Goal: Find contact information: Find contact information

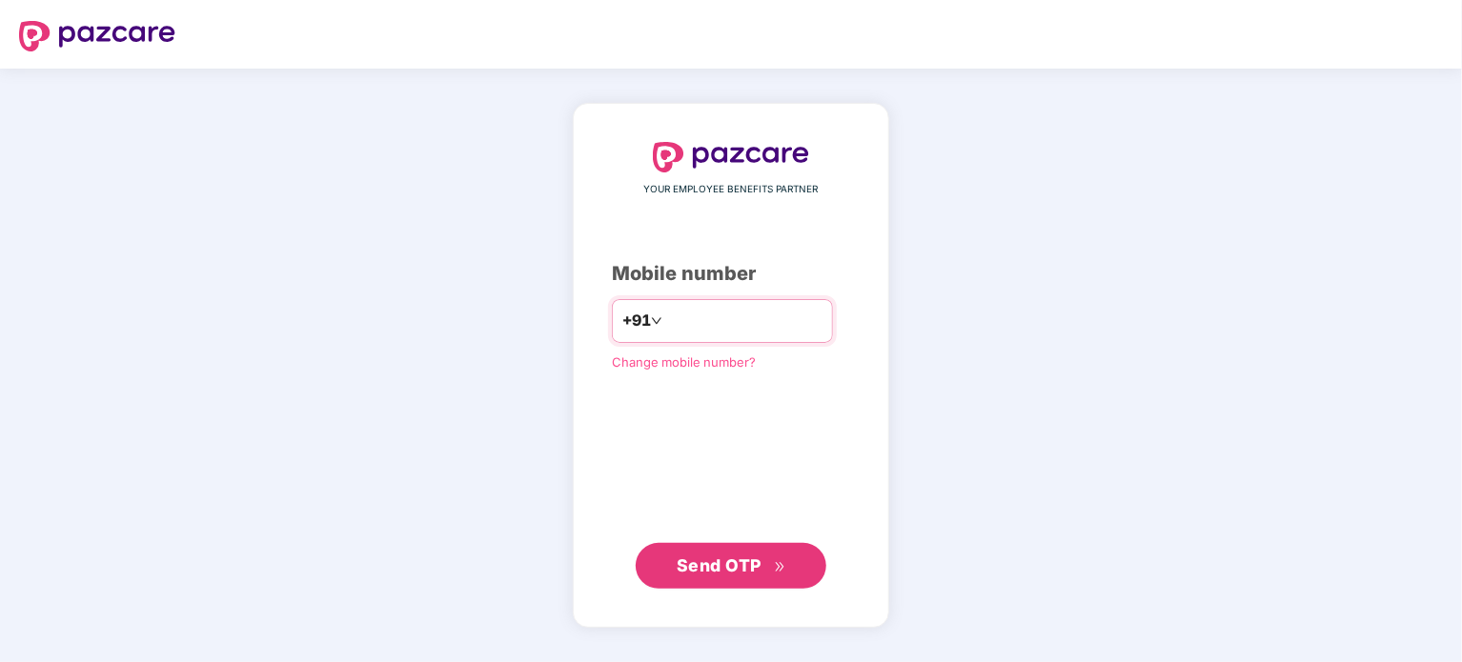
click at [733, 323] on input "number" at bounding box center [744, 321] width 156 height 30
type input "**********"
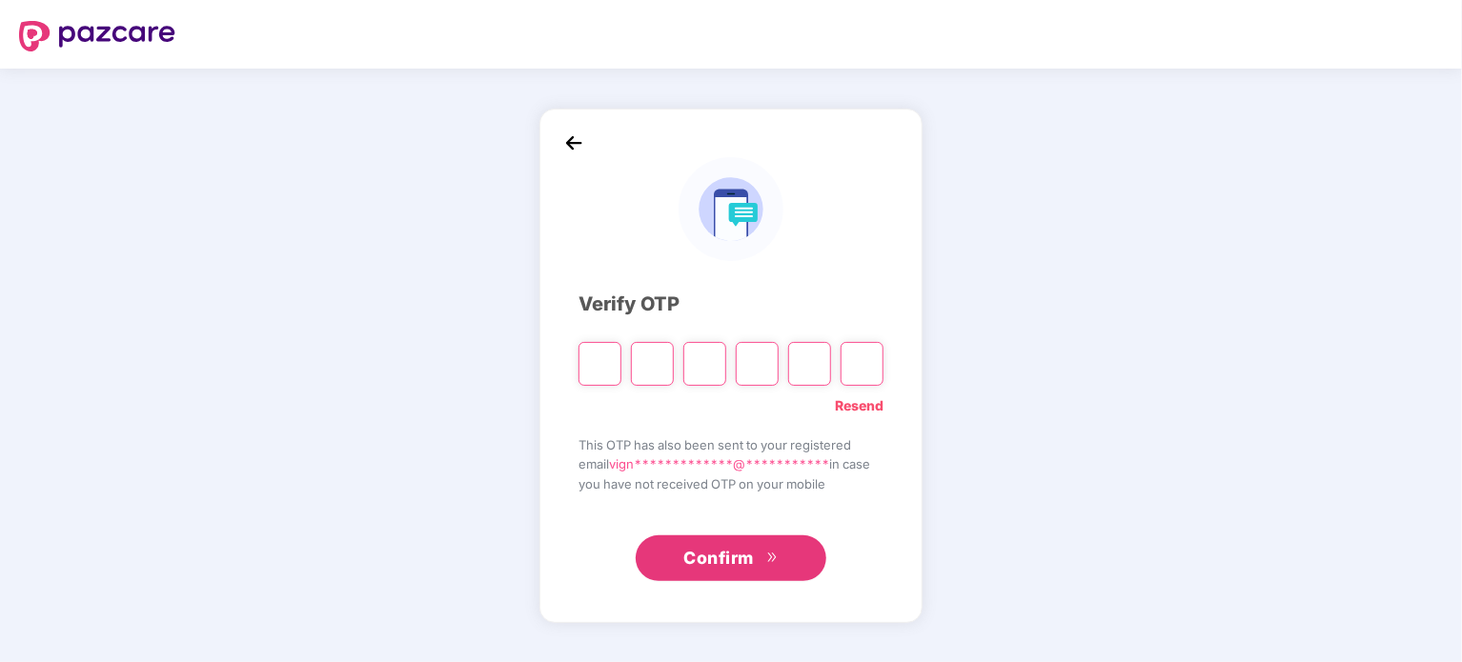
type input "*"
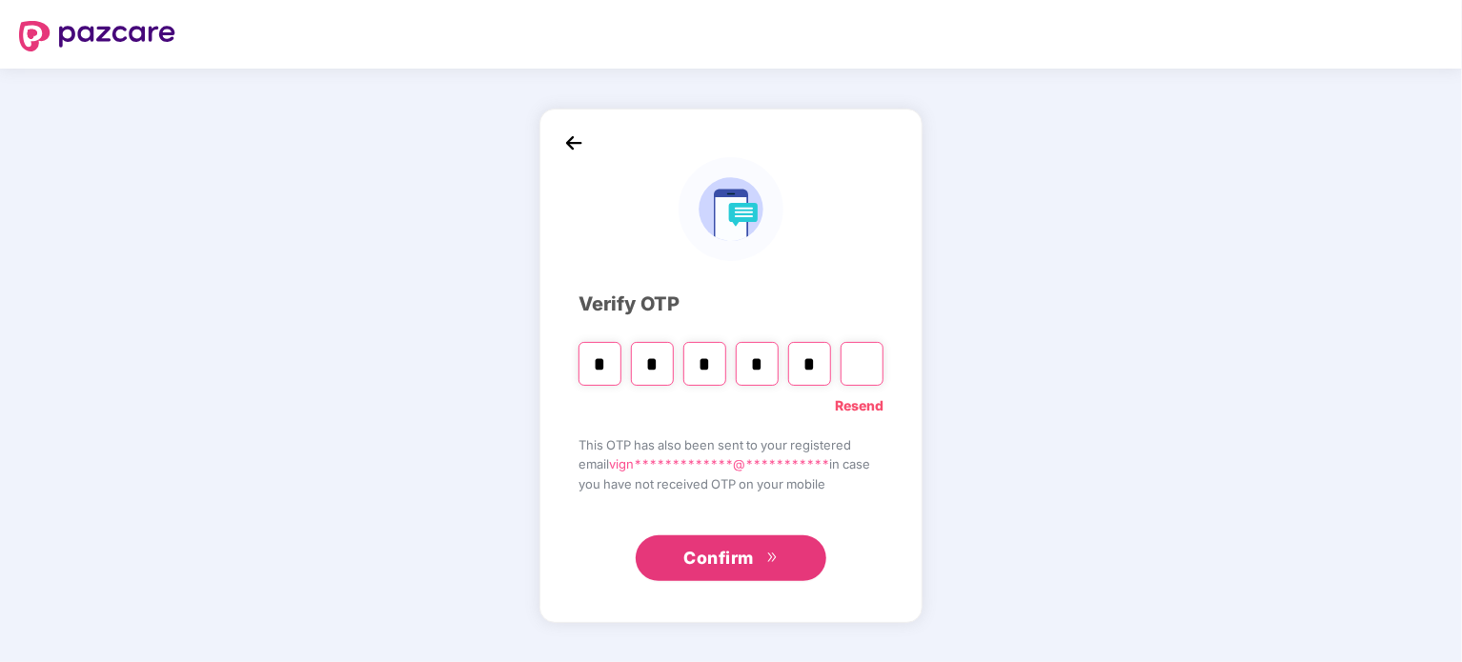
type input "*"
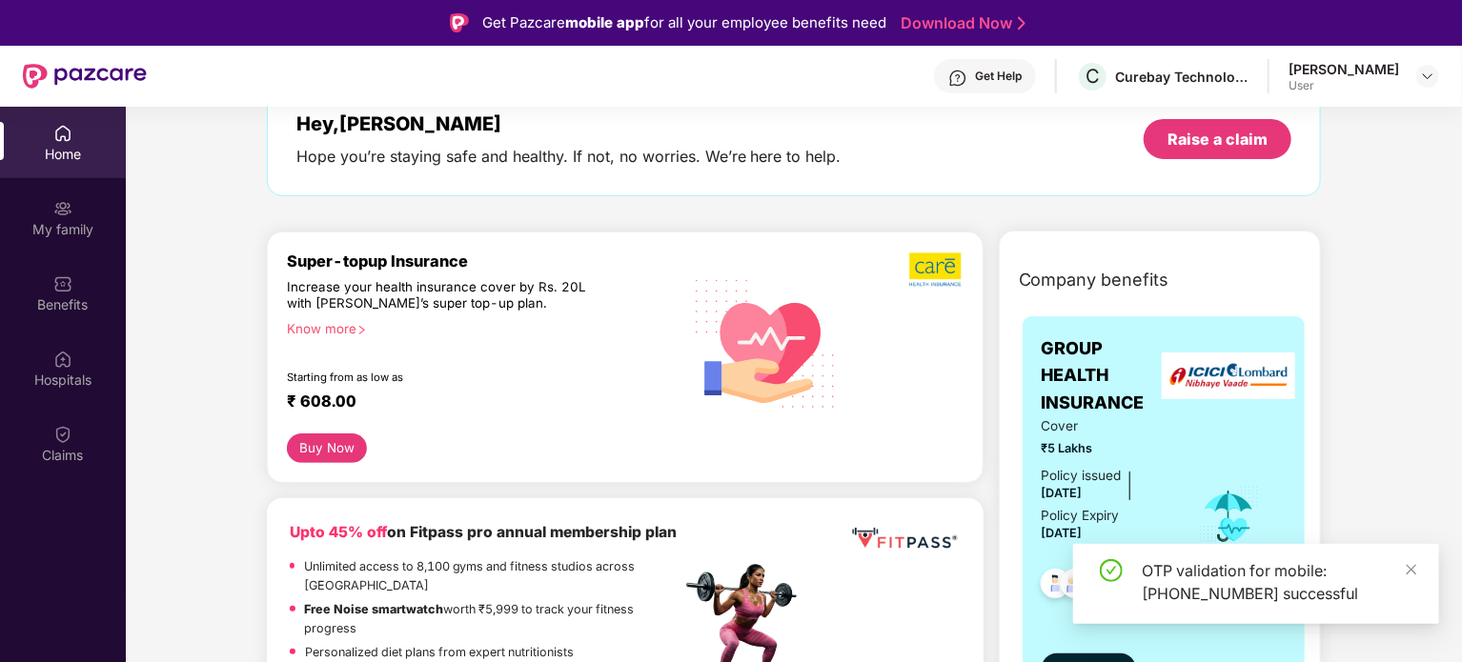
scroll to position [476, 0]
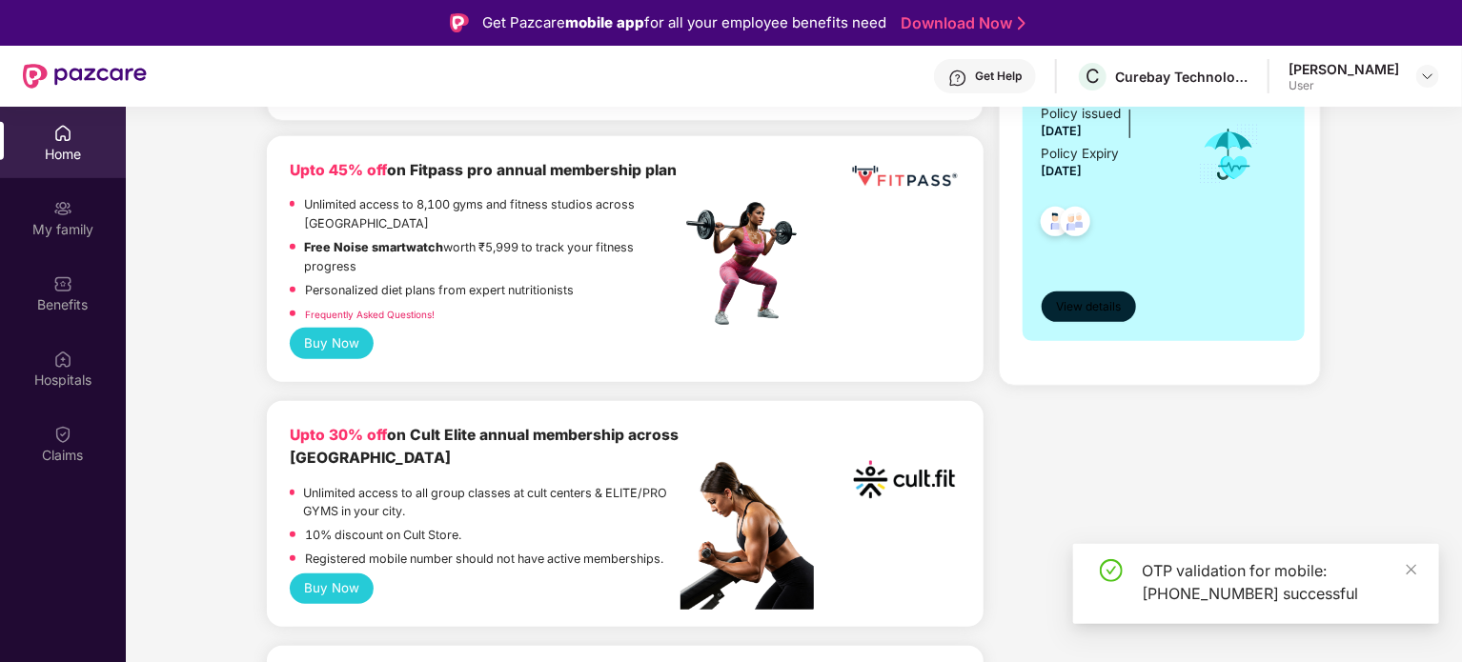
click at [1068, 305] on span "View details" at bounding box center [1088, 307] width 65 height 18
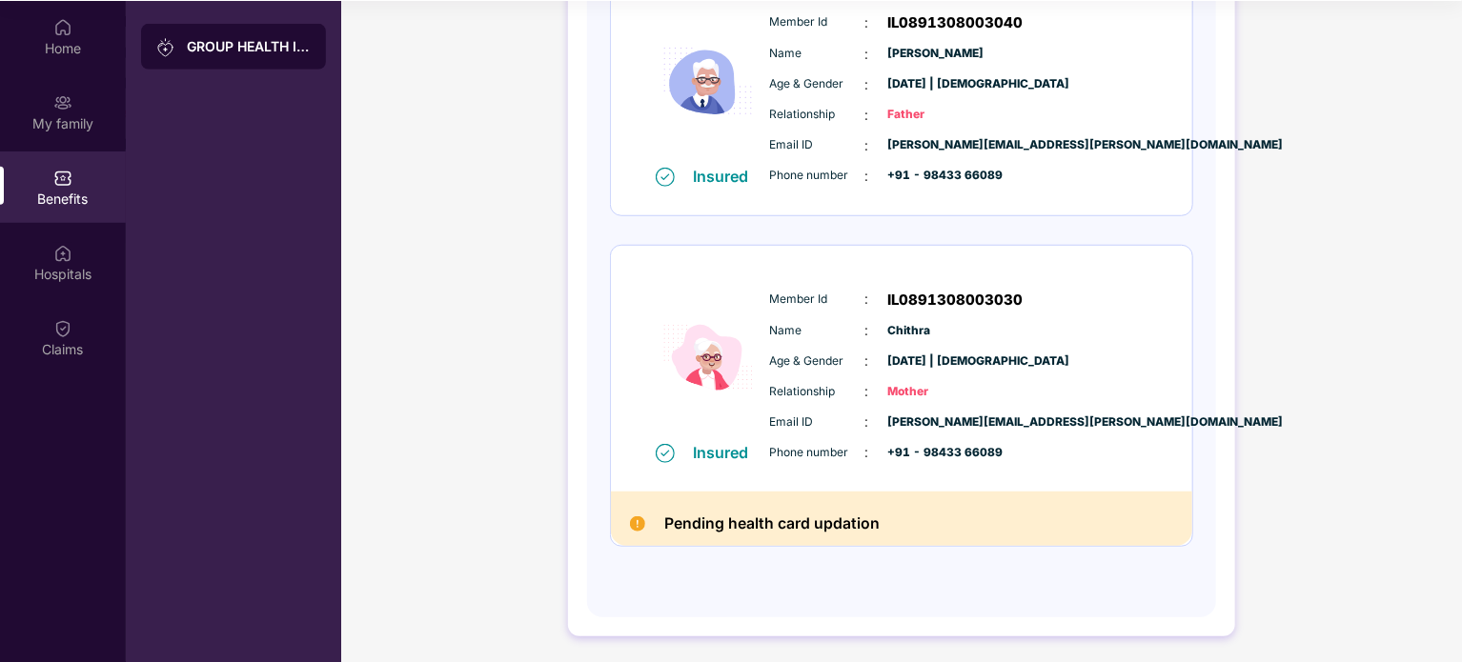
scroll to position [107, 0]
click at [775, 529] on h2 "Pending health card updation" at bounding box center [771, 523] width 215 height 26
click at [770, 527] on h2 "Pending health card updation" at bounding box center [771, 523] width 215 height 26
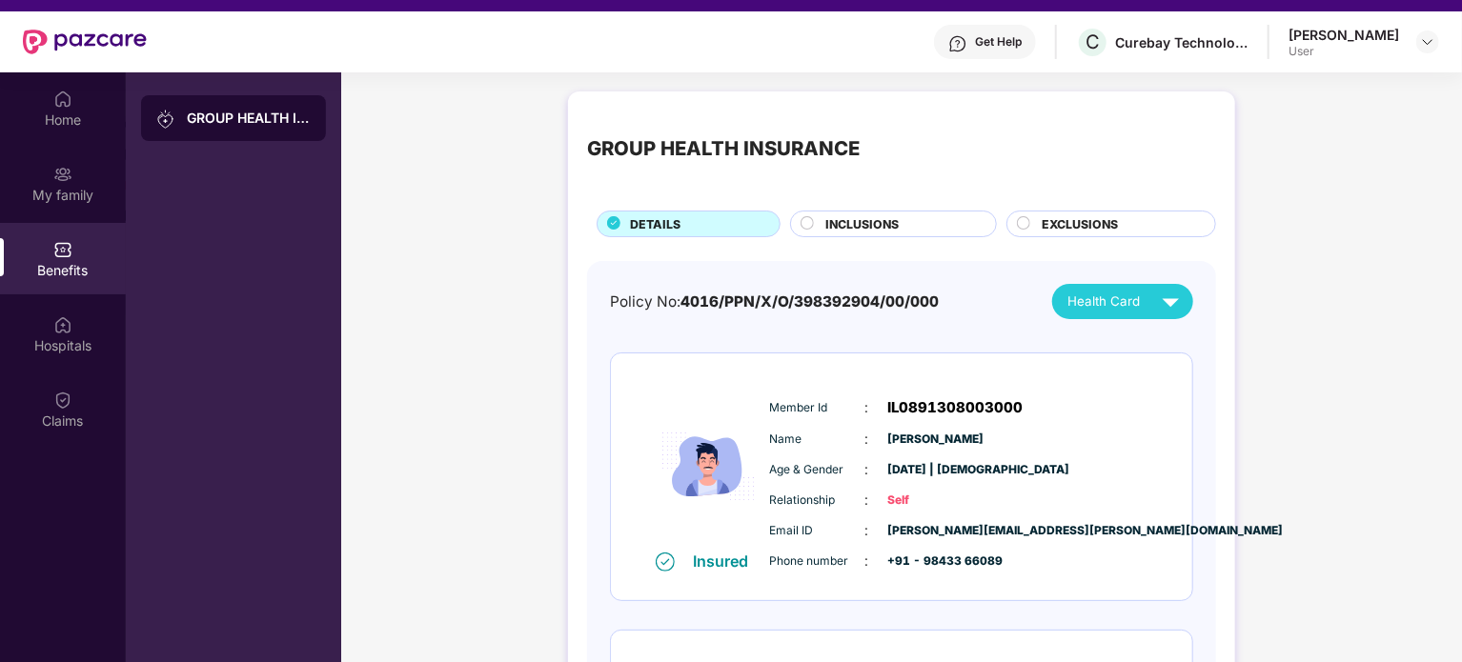
scroll to position [0, 0]
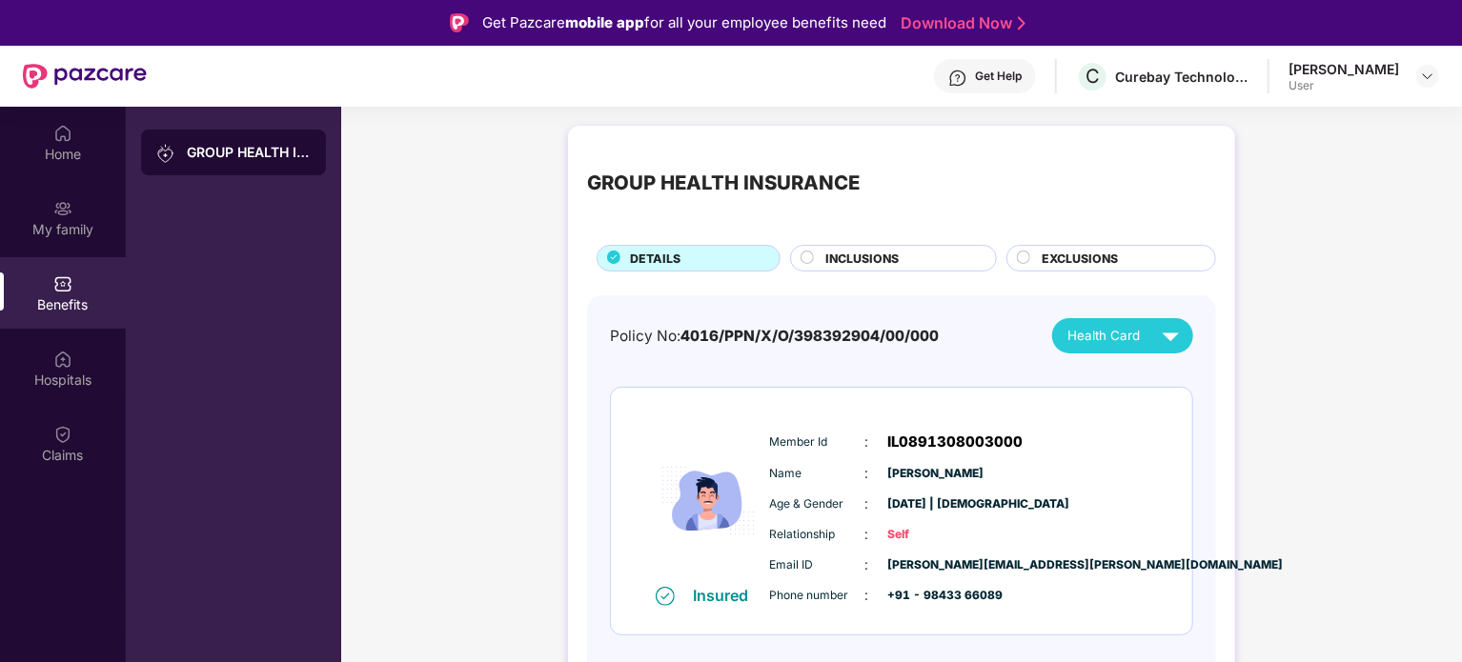
click at [993, 76] on div "Get Help" at bounding box center [998, 76] width 47 height 15
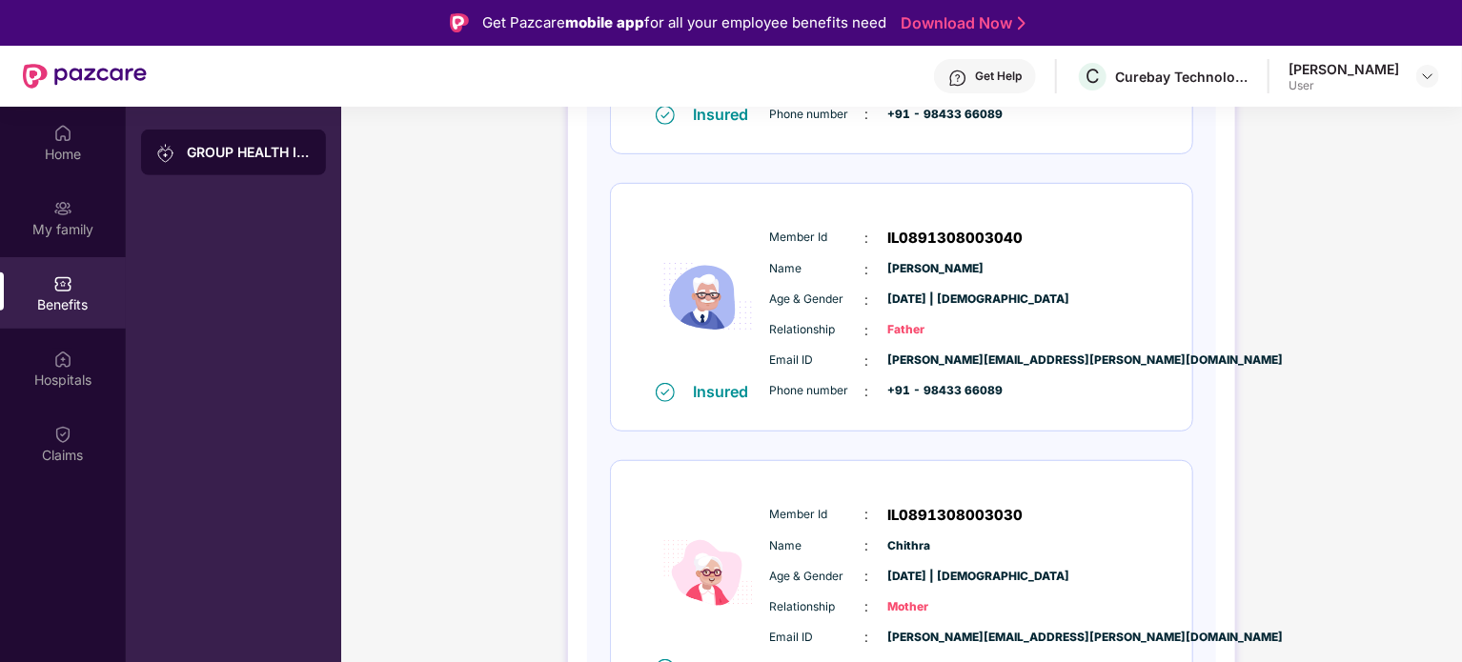
scroll to position [591, 0]
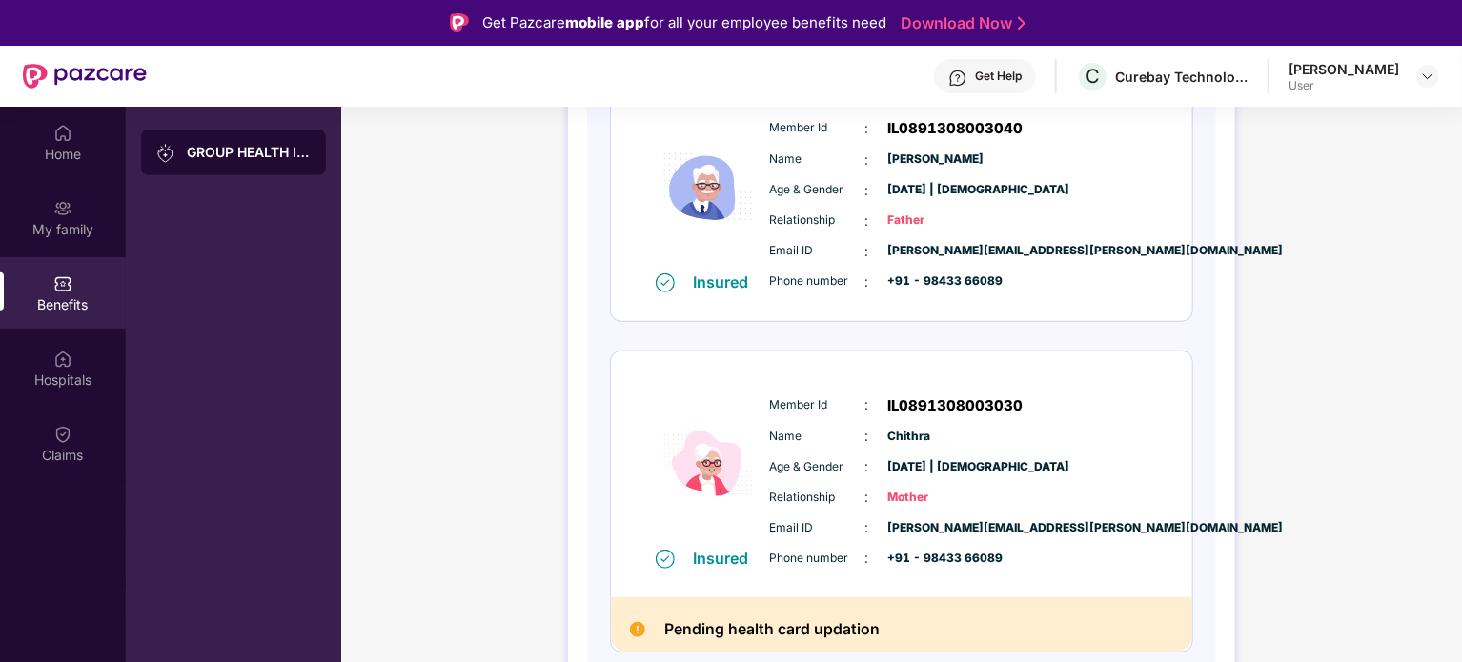
click at [974, 86] on div "Get Help" at bounding box center [985, 76] width 102 height 34
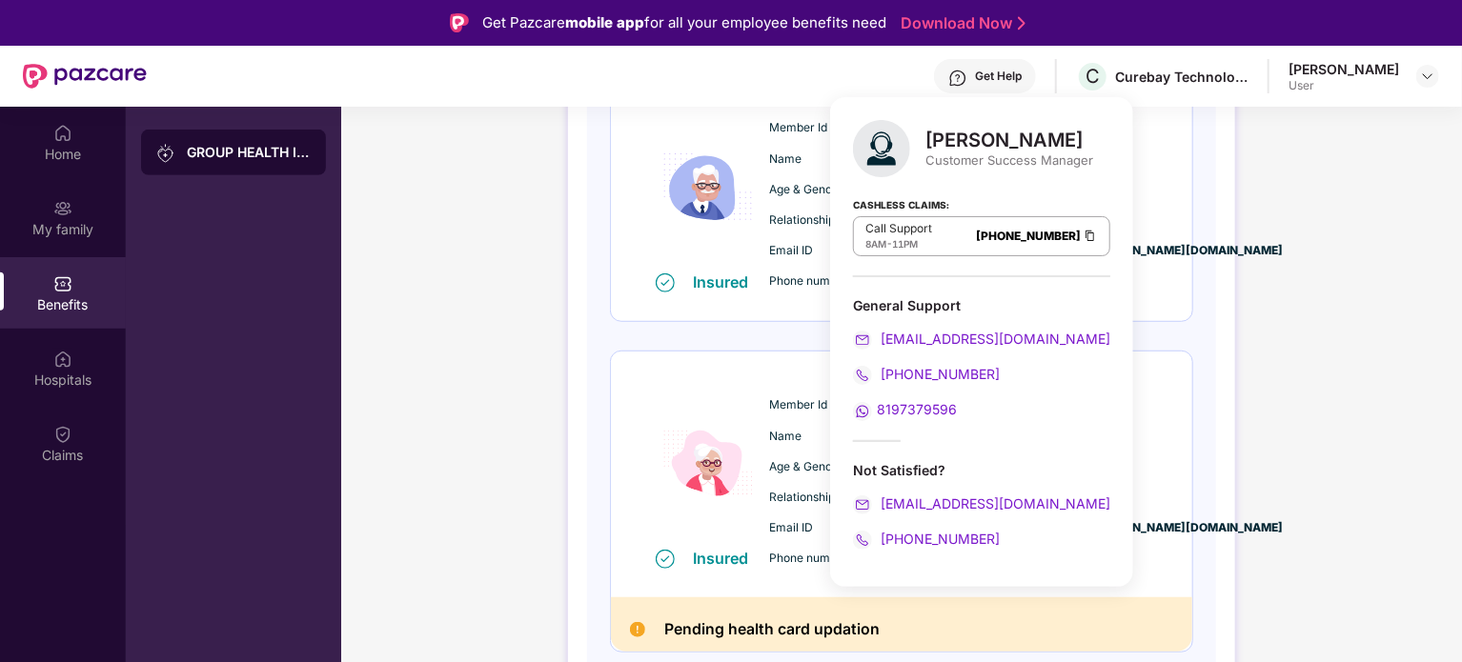
click at [579, 357] on div "GROUP HEALTH INSURANCE DETAILS INCLUSIONS EXCLUSIONS Policy No: 4016/PPN/X/O/39…" at bounding box center [901, 138] width 667 height 1207
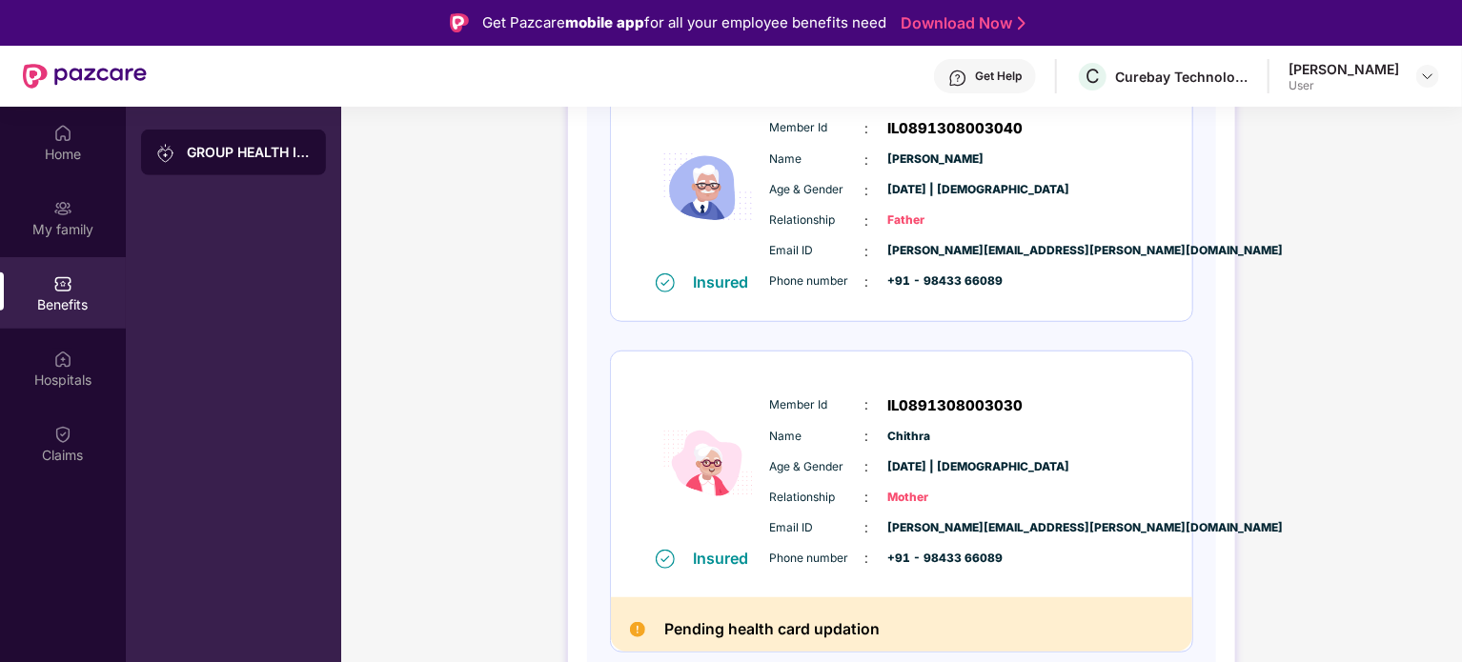
click at [975, 71] on div "Get Help" at bounding box center [998, 76] width 47 height 15
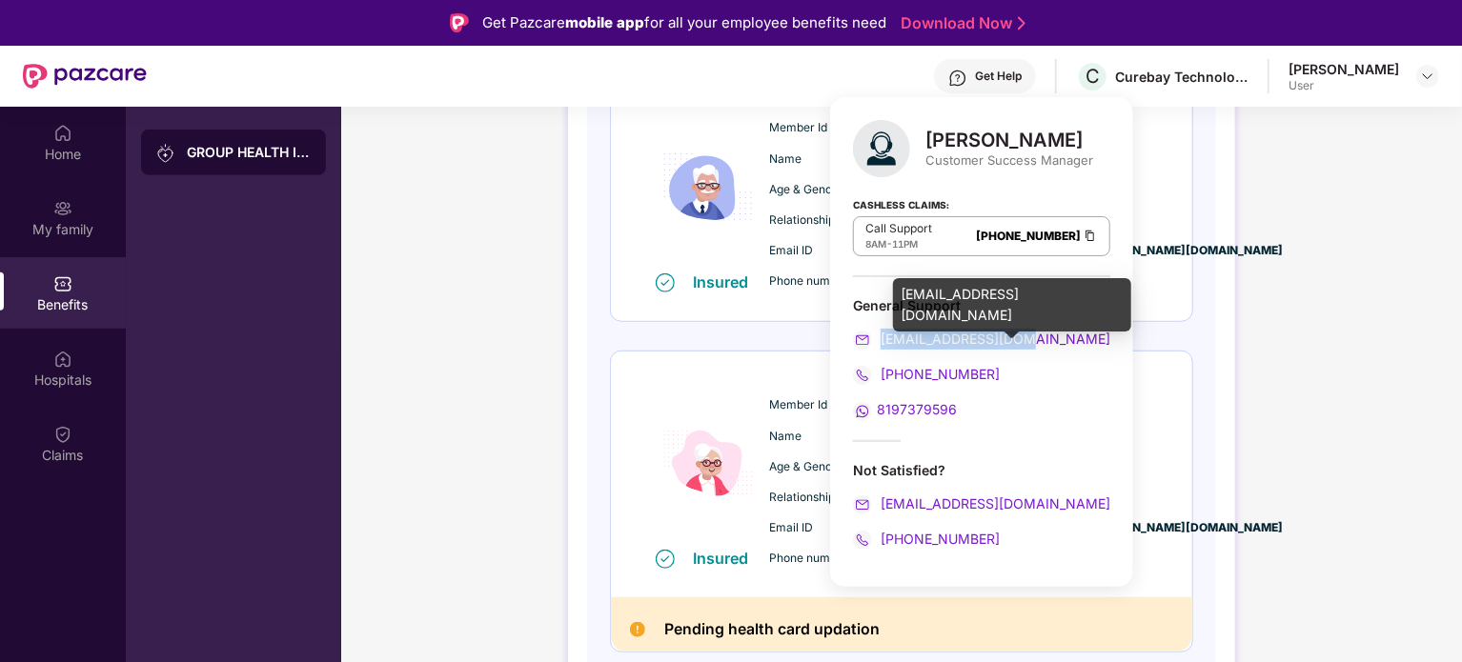
drag, startPoint x: 1024, startPoint y: 337, endPoint x: 878, endPoint y: 339, distance: 145.8
click at [878, 339] on div "[EMAIL_ADDRESS][DOMAIN_NAME]" at bounding box center [981, 339] width 257 height 21
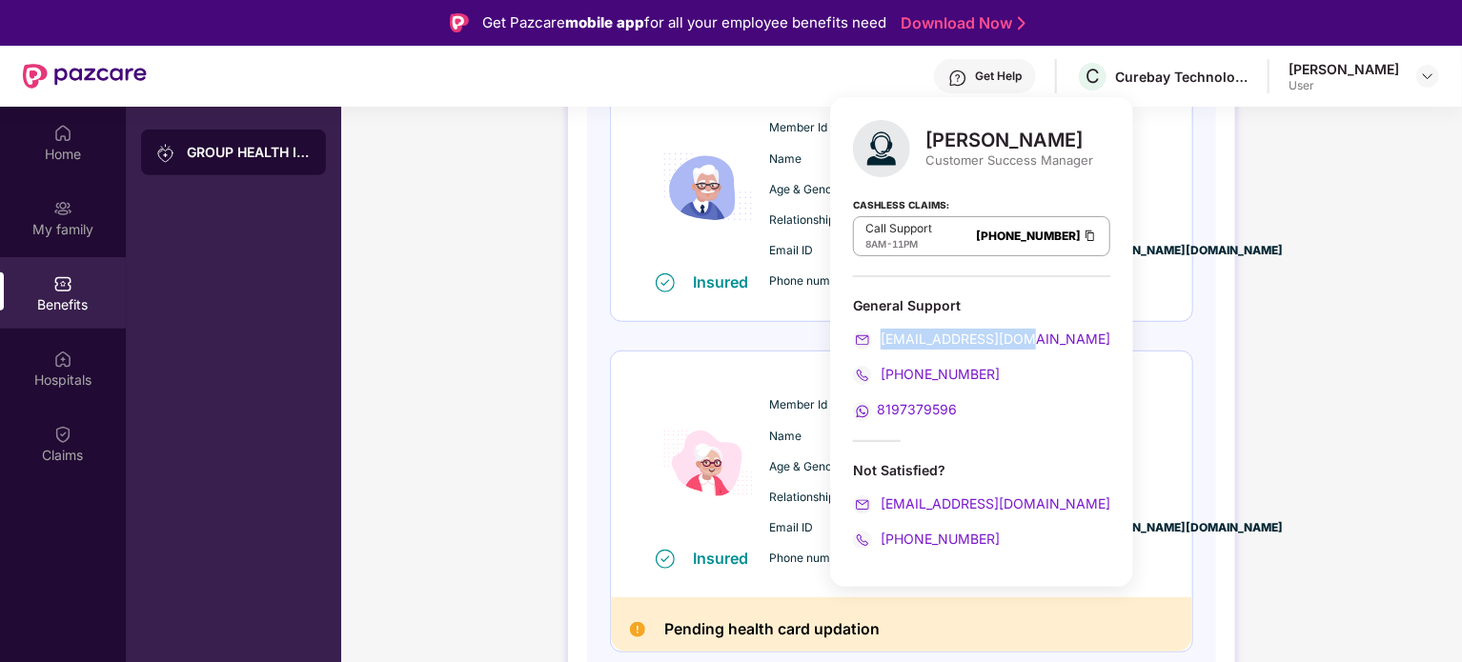
copy span "[EMAIL_ADDRESS][DOMAIN_NAME]"
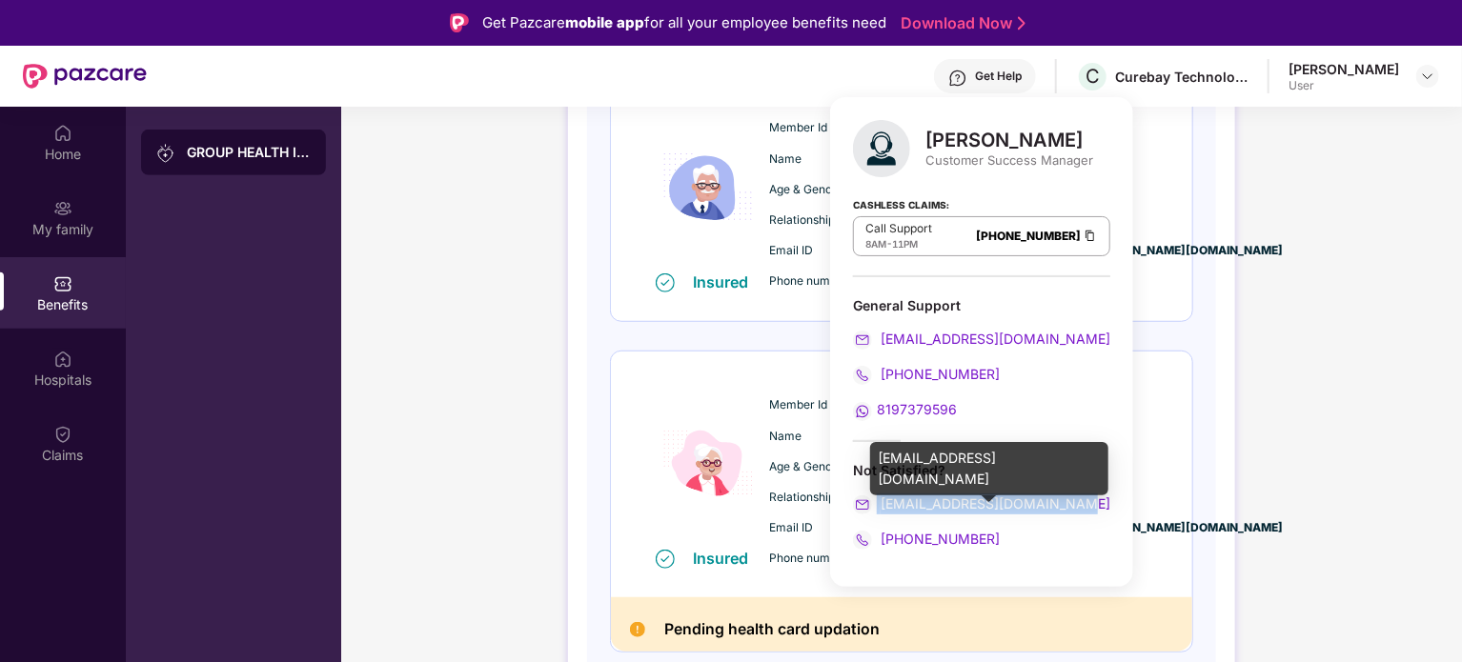
drag, startPoint x: 1073, startPoint y: 503, endPoint x: 875, endPoint y: 495, distance: 198.3
click at [875, 495] on div "[EMAIL_ADDRESS][DOMAIN_NAME]" at bounding box center [981, 504] width 257 height 21
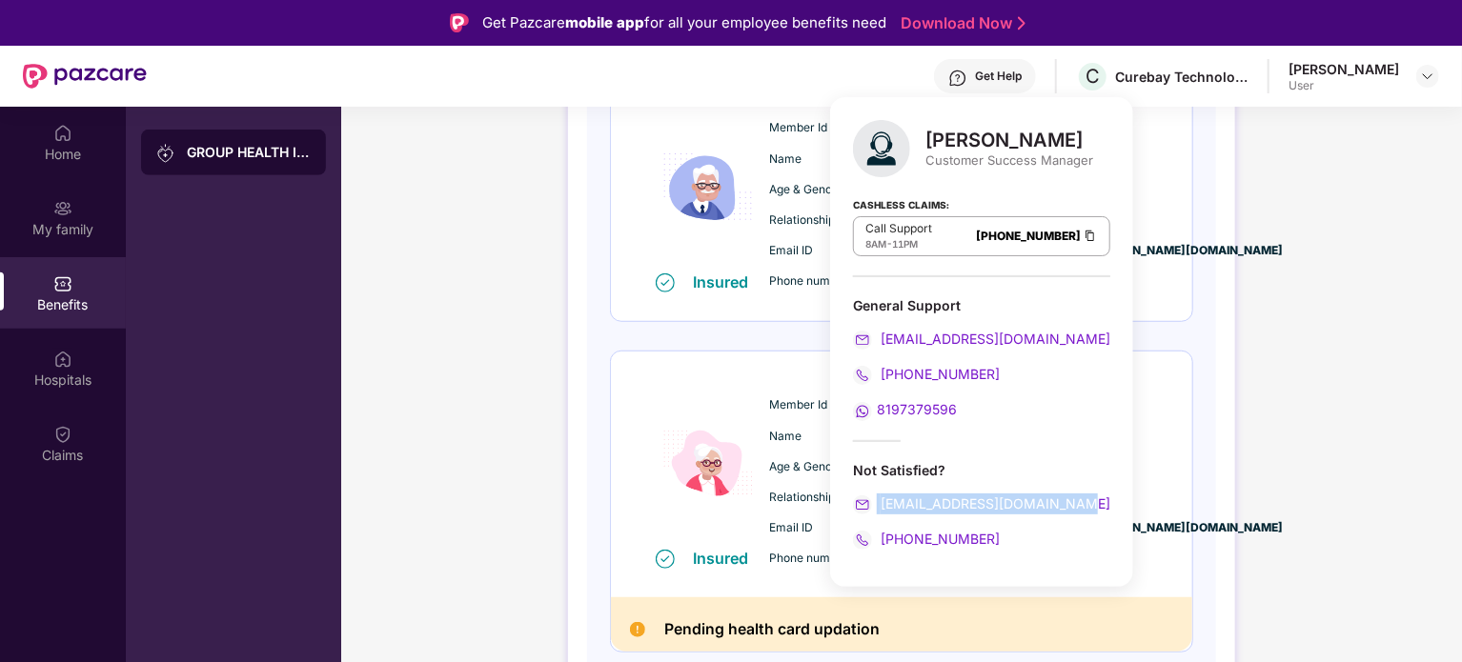
copy span "[EMAIL_ADDRESS][DOMAIN_NAME]"
click at [495, 437] on div "GROUP HEALTH INSURANCE DETAILS INCLUSIONS EXCLUSIONS Policy No: 4016/PPN/X/O/39…" at bounding box center [901, 148] width 1120 height 1245
